Goal: Information Seeking & Learning: Find specific fact

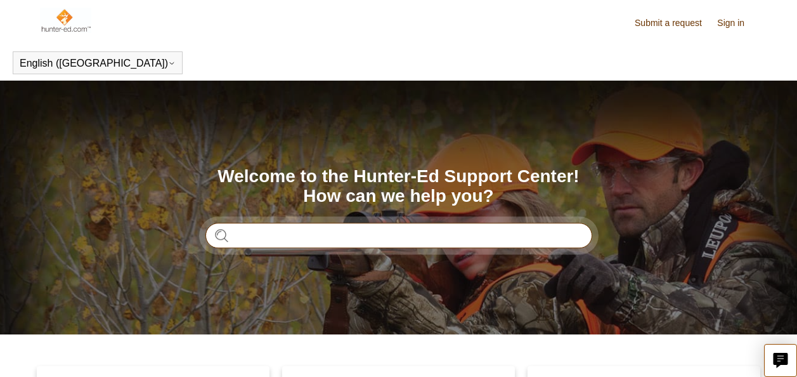
click at [273, 228] on input "Search" at bounding box center [398, 235] width 387 height 25
type input "***"
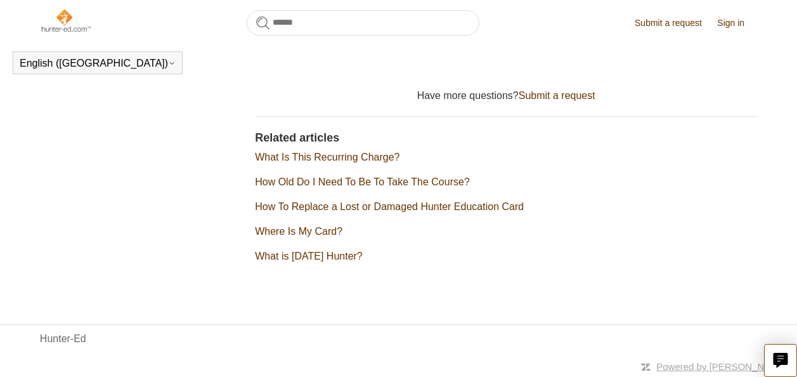
scroll to position [527, 0]
click at [405, 187] on link "How Old Do I Need To Be To Take The Course?" at bounding box center [362, 181] width 215 height 11
